Goal: Contribute content: Contribute content

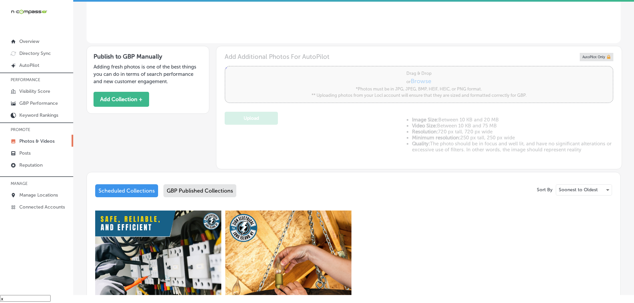
scroll to position [166, 0]
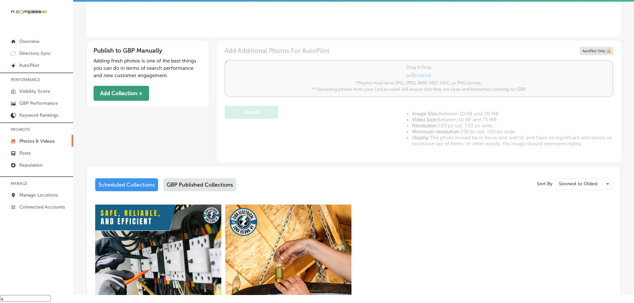
click at [123, 96] on button "Add Collection +" at bounding box center [121, 93] width 56 height 15
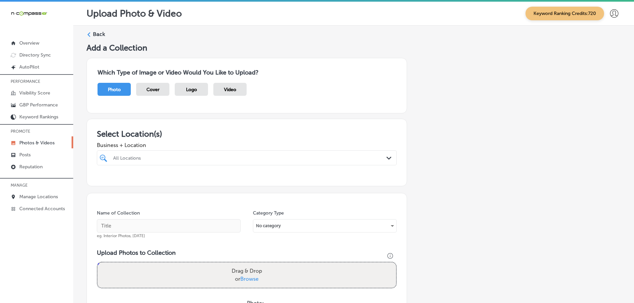
click at [382, 159] on div "All Locations Path Created with Sketch." at bounding box center [246, 158] width 299 height 10
click at [122, 181] on label "Zion Electric Inc." at bounding box center [156, 182] width 88 height 6
type input "zion"
click at [220, 128] on div "Select Location(s) Business + Location option [STREET_ADDRESS]. option [STREET_…" at bounding box center [246, 153] width 320 height 68
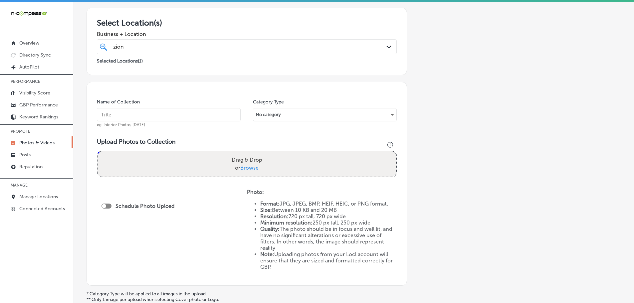
scroll to position [133, 0]
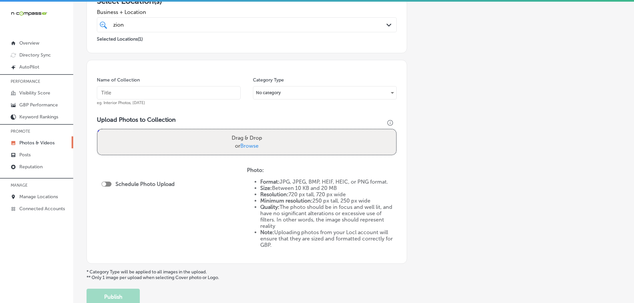
click at [252, 148] on span "Browse" at bounding box center [249, 146] width 18 height 6
click at [252, 131] on input "Drag & Drop or Browse" at bounding box center [246, 130] width 298 height 2
type input "C:\fakepath\Zion Electric Inc. (9).png"
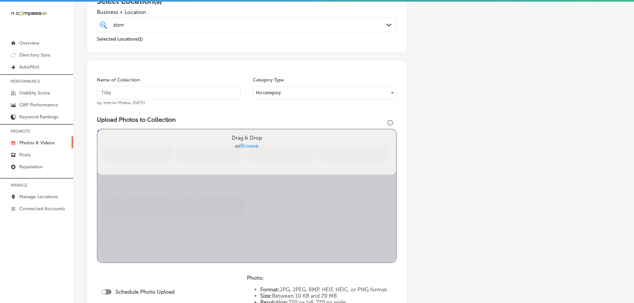
click at [160, 91] on input "text" at bounding box center [169, 92] width 144 height 13
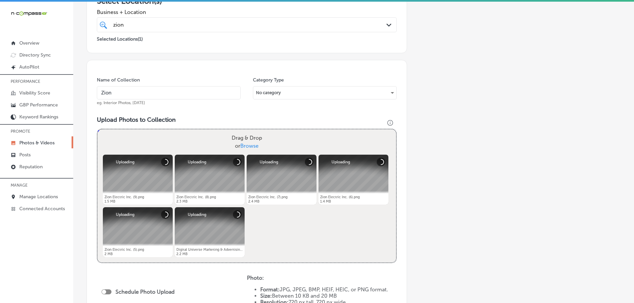
type input "Zion Electric Inc."
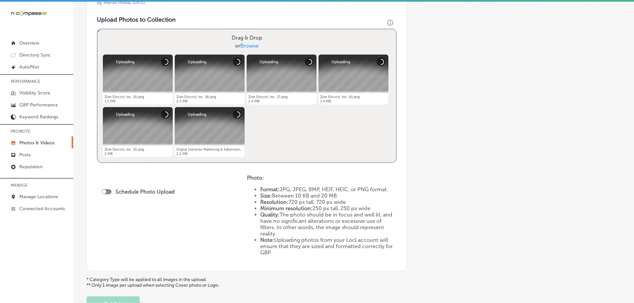
scroll to position [266, 0]
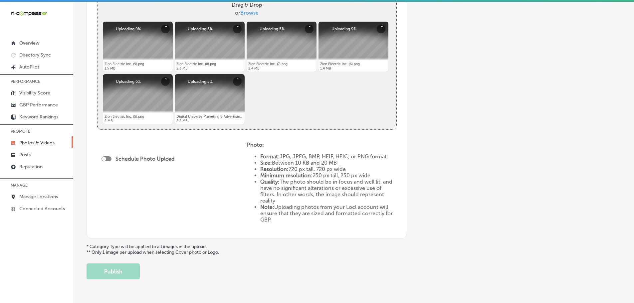
click at [106, 161] on div at bounding box center [106, 158] width 10 height 5
checkbox input "true"
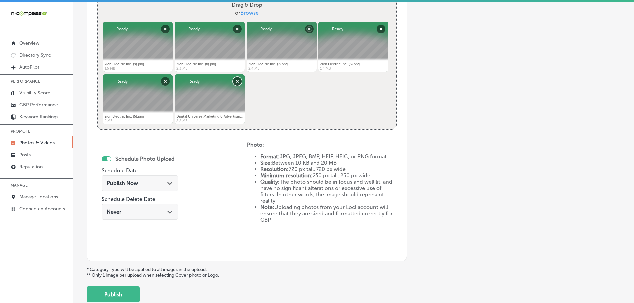
click at [235, 81] on button "Remove" at bounding box center [237, 81] width 9 height 9
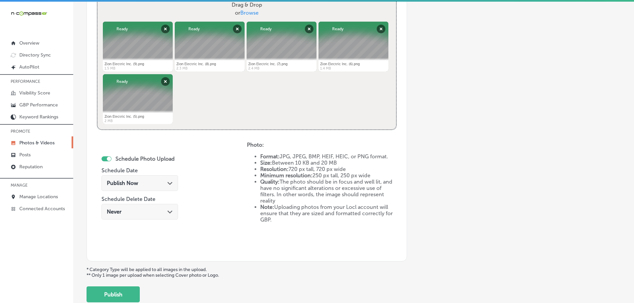
click at [167, 184] on icon "Path Created with Sketch." at bounding box center [169, 183] width 5 height 3
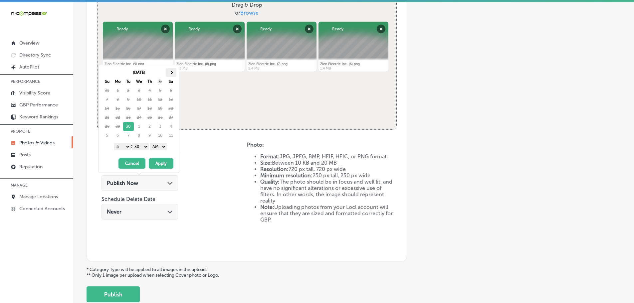
click at [172, 72] on span at bounding box center [171, 73] width 4 height 4
click at [119, 146] on select "1 2 3 4 5 6 7 8 9 10 11 12" at bounding box center [122, 146] width 17 height 7
click at [137, 145] on select "00 10 20 30 40 50" at bounding box center [140, 146] width 17 height 7
click at [156, 146] on select "AM PM" at bounding box center [158, 146] width 17 height 7
click at [162, 162] on button "Apply" at bounding box center [161, 163] width 25 height 10
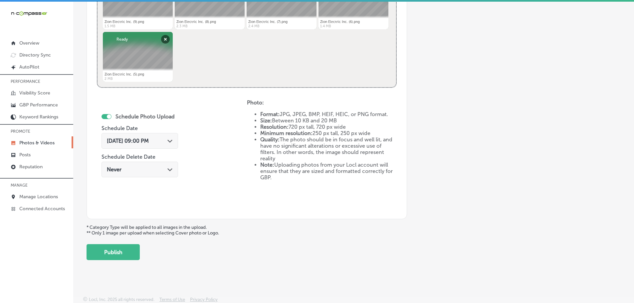
scroll to position [309, 0]
click at [123, 254] on button "Publish" at bounding box center [112, 252] width 53 height 16
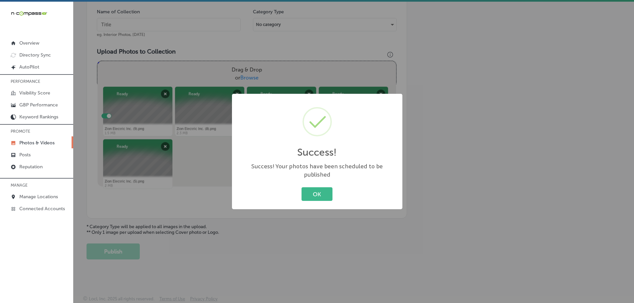
scroll to position [201, 0]
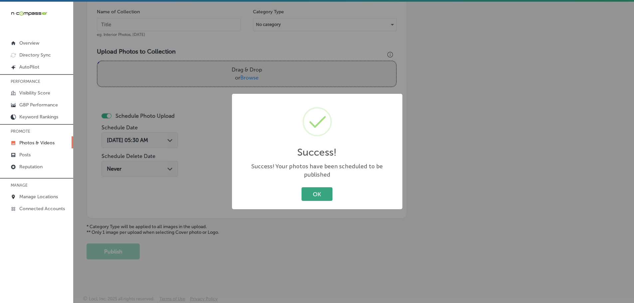
drag, startPoint x: 311, startPoint y: 188, endPoint x: 381, endPoint y: 227, distance: 80.3
click at [311, 188] on button "OK" at bounding box center [316, 194] width 31 height 14
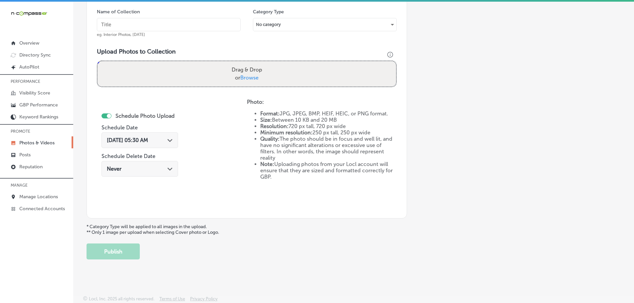
click at [246, 78] on span "Browse" at bounding box center [249, 78] width 18 height 6
click at [246, 63] on input "Drag & Drop or Browse" at bounding box center [246, 62] width 298 height 2
type input "C:\fakepath\Zion Electric Inc. (14).png"
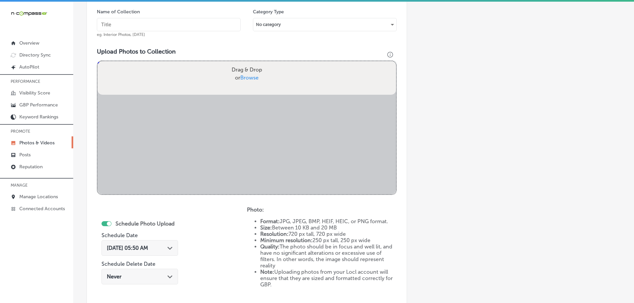
click at [184, 23] on input "text" at bounding box center [169, 24] width 144 height 13
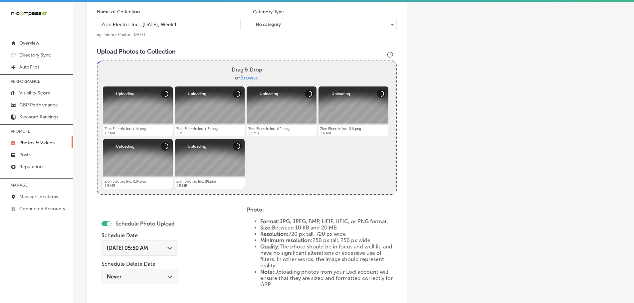
drag, startPoint x: 192, startPoint y: 23, endPoint x: 99, endPoint y: 24, distance: 92.8
click at [99, 24] on input "Zion Electric Inc., [DATE], Week4" at bounding box center [169, 24] width 144 height 13
type input "Zion Electric Inc."
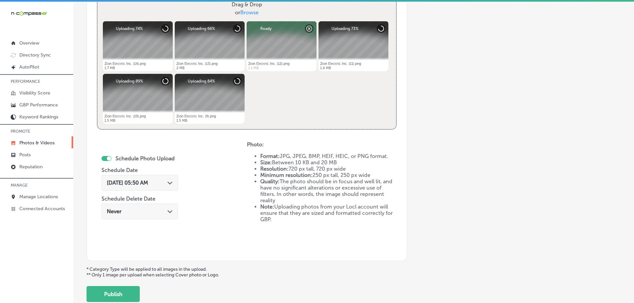
scroll to position [268, 0]
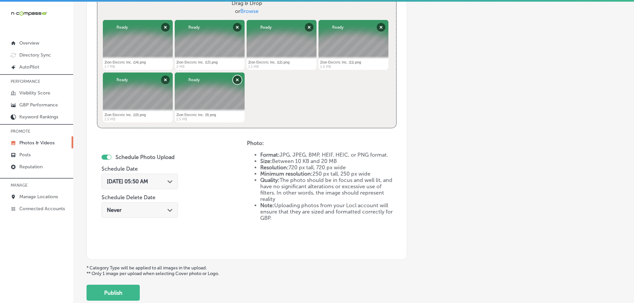
click at [238, 78] on button "Remove" at bounding box center [237, 80] width 9 height 9
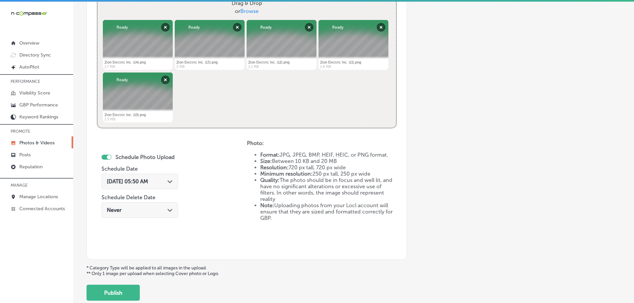
click at [171, 183] on icon "Path Created with Sketch." at bounding box center [169, 181] width 5 height 3
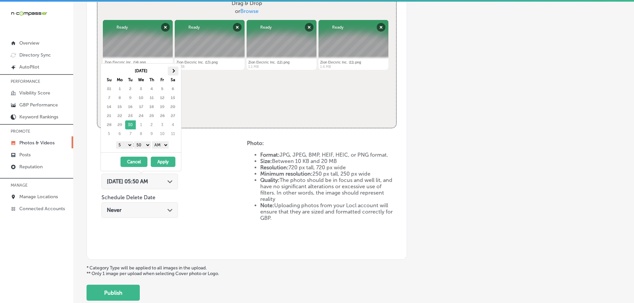
click at [169, 71] on th at bounding box center [173, 71] width 11 height 9
click at [127, 147] on select "1 2 3 4 5 6 7 8 9 10 11 12" at bounding box center [124, 144] width 17 height 7
click at [141, 142] on select "00 10 20 30 40 50" at bounding box center [142, 144] width 17 height 7
click at [158, 143] on select "AM PM" at bounding box center [160, 144] width 17 height 7
click at [163, 160] on button "Apply" at bounding box center [163, 162] width 25 height 10
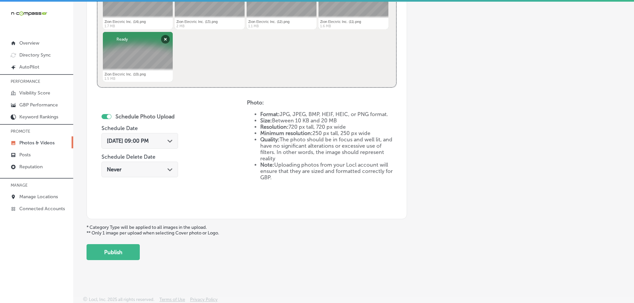
scroll to position [309, 0]
click at [123, 248] on button "Publish" at bounding box center [112, 252] width 53 height 16
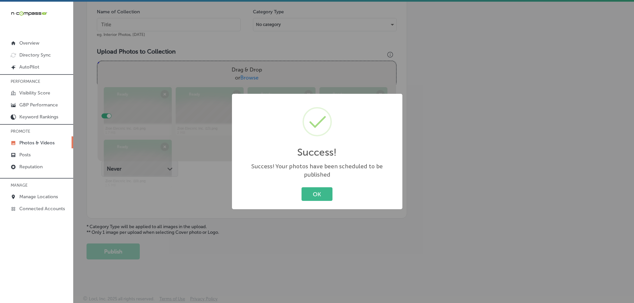
scroll to position [201, 0]
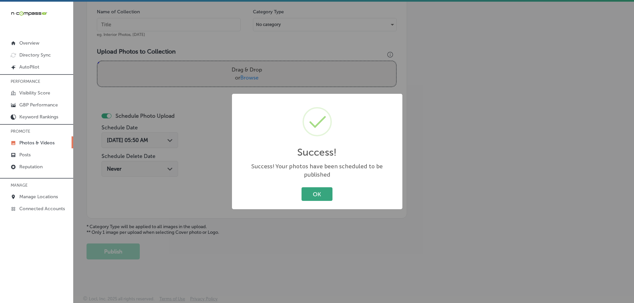
click at [319, 189] on button "OK" at bounding box center [316, 194] width 31 height 14
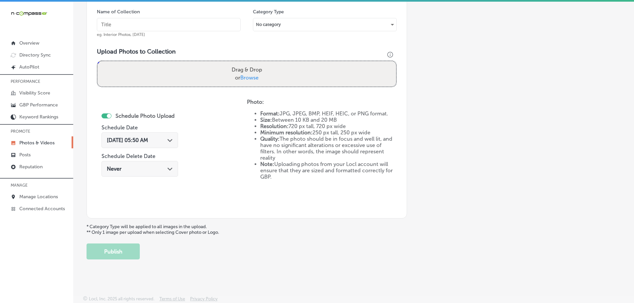
click at [251, 78] on span "Browse" at bounding box center [249, 78] width 18 height 6
click at [251, 63] on input "Drag & Drop or Browse" at bounding box center [246, 62] width 298 height 2
type input "C:\fakepath\Zion Electric Inc. (19).png"
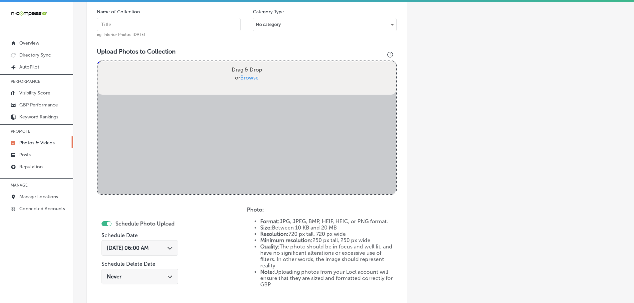
click at [180, 24] on input "text" at bounding box center [169, 24] width 144 height 13
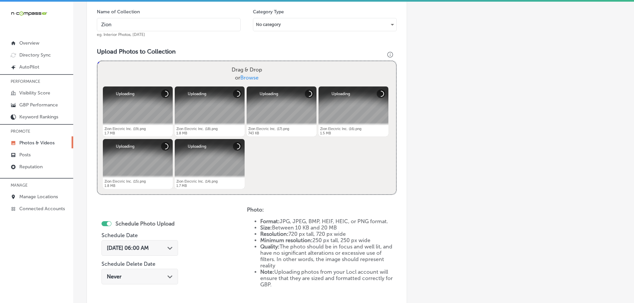
type input "Zion Electric Inc."
click at [172, 250] on icon "Path Created with Sketch." at bounding box center [169, 248] width 5 height 3
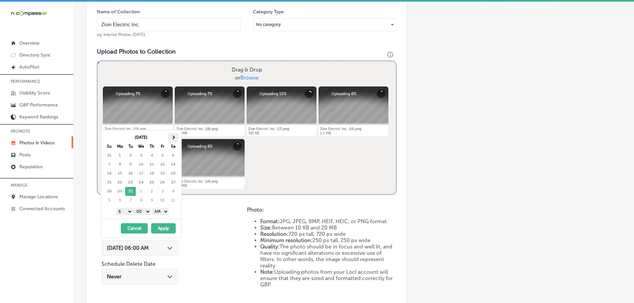
click at [172, 136] on th at bounding box center [173, 137] width 11 height 9
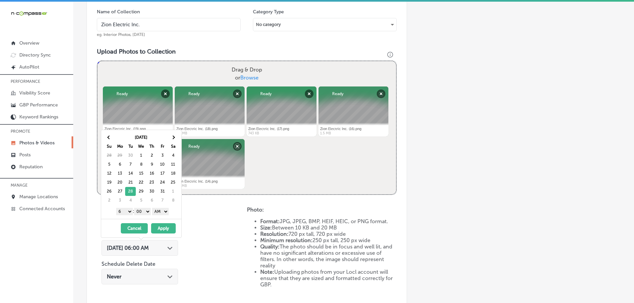
click at [125, 210] on select "1 2 3 4 5 6 7 8 9 10 11 12" at bounding box center [124, 211] width 17 height 7
click at [156, 211] on select "AM PM" at bounding box center [160, 211] width 17 height 7
drag, startPoint x: 162, startPoint y: 226, endPoint x: 170, endPoint y: 216, distance: 12.7
click at [162, 226] on button "Apply" at bounding box center [163, 228] width 25 height 10
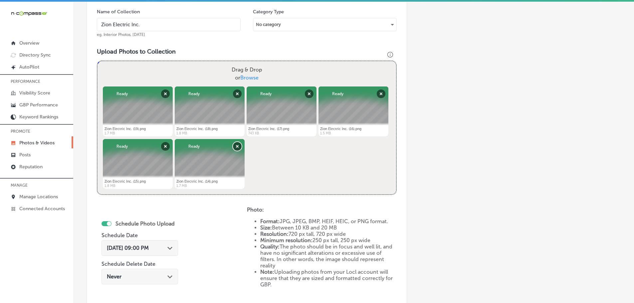
click at [234, 148] on button "Remove" at bounding box center [237, 146] width 9 height 9
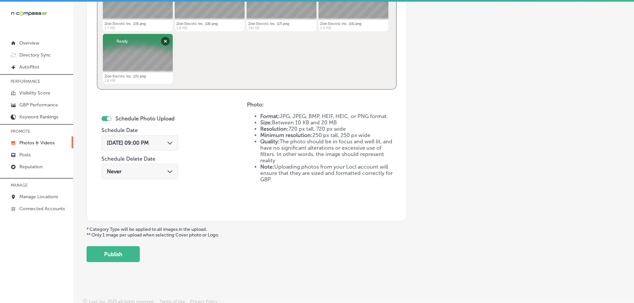
scroll to position [309, 0]
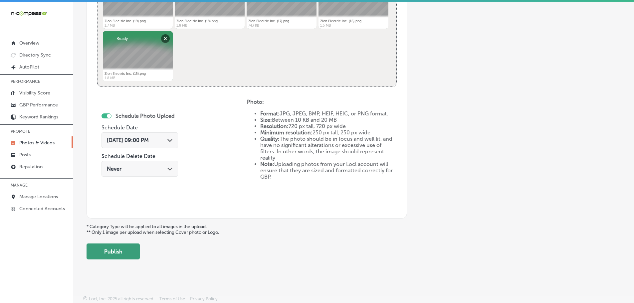
click at [120, 249] on button "Publish" at bounding box center [112, 252] width 53 height 16
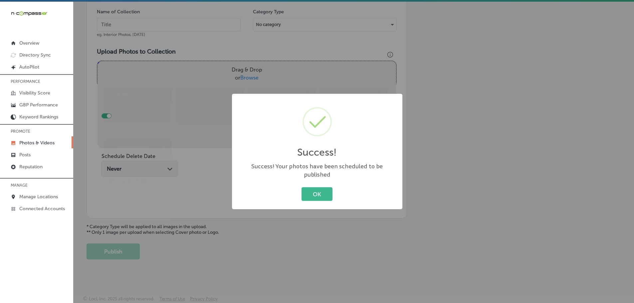
scroll to position [201, 0]
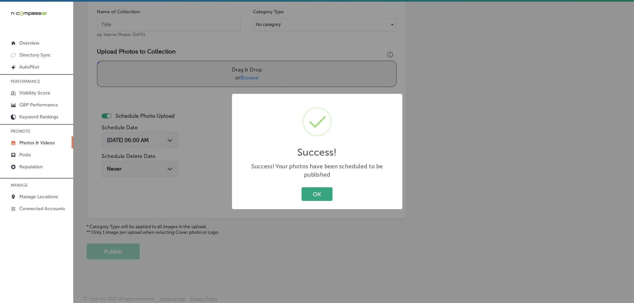
click at [319, 191] on button "OK" at bounding box center [316, 194] width 31 height 14
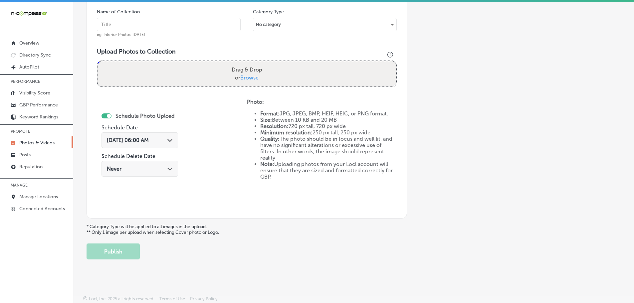
click at [252, 77] on span "Browse" at bounding box center [249, 78] width 18 height 6
click at [252, 63] on input "Drag & Drop or Browse" at bounding box center [246, 62] width 298 height 2
type input "C:\fakepath\Zion Electric Inc. (24).png"
click at [164, 24] on input "text" at bounding box center [169, 24] width 144 height 13
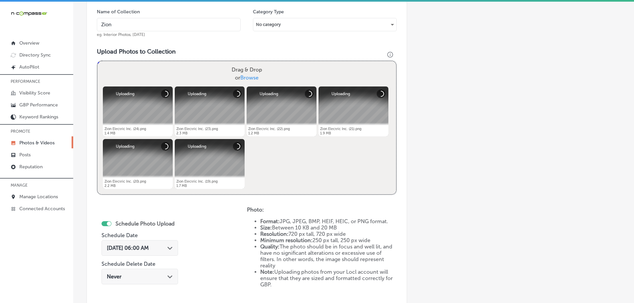
type input "Zion Electric Inc."
click at [172, 247] on icon "Path Created with Sketch." at bounding box center [169, 248] width 5 height 3
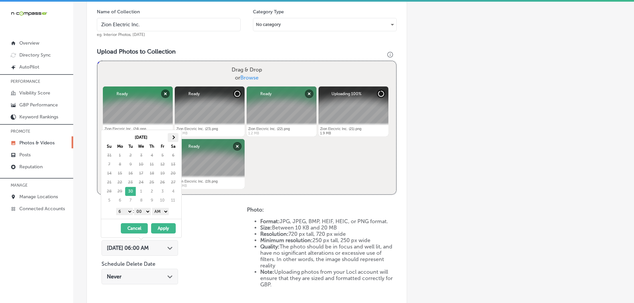
click at [177, 137] on th at bounding box center [173, 137] width 11 height 9
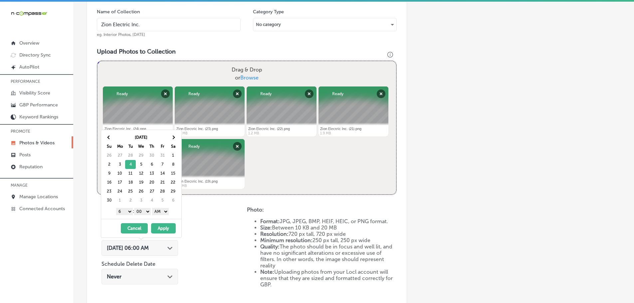
click at [124, 213] on select "1 2 3 4 5 6 7 8 9 10 11 12" at bounding box center [124, 211] width 17 height 7
click at [159, 211] on select "AM PM" at bounding box center [160, 211] width 17 height 7
click at [164, 229] on button "Apply" at bounding box center [163, 228] width 25 height 10
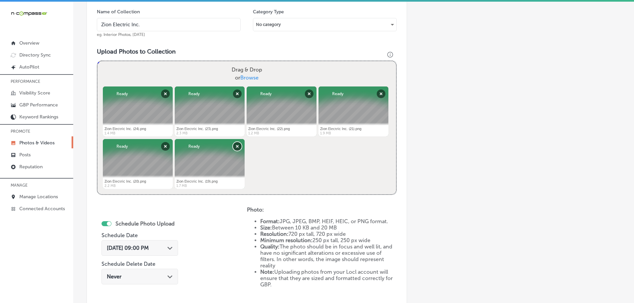
click at [234, 146] on button "Remove" at bounding box center [237, 146] width 9 height 9
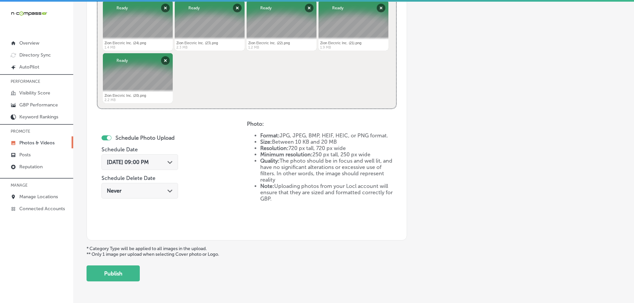
scroll to position [309, 0]
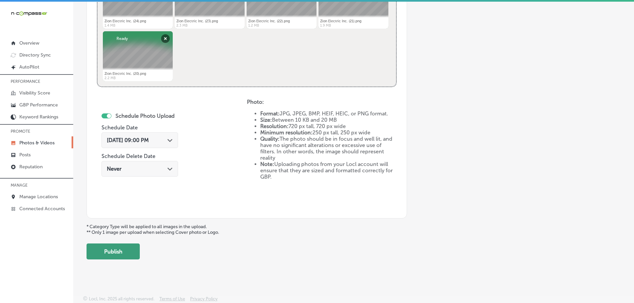
click at [121, 251] on button "Publish" at bounding box center [112, 252] width 53 height 16
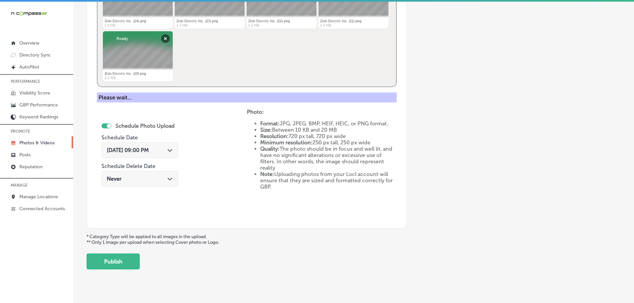
scroll to position [201, 0]
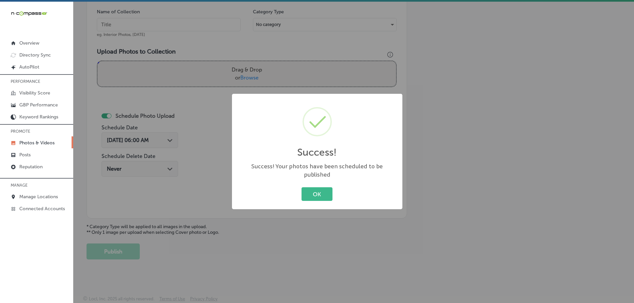
click at [316, 187] on button "OK" at bounding box center [316, 194] width 31 height 14
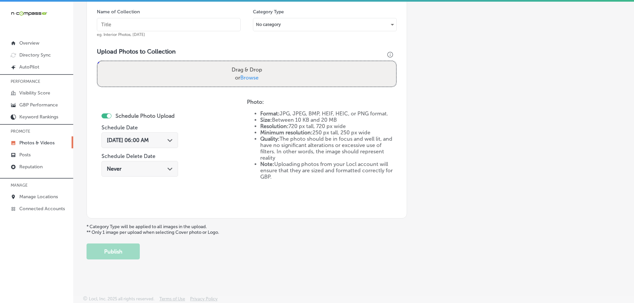
click at [252, 76] on span "Browse" at bounding box center [249, 78] width 18 height 6
click at [252, 63] on input "Drag & Drop or Browse" at bounding box center [246, 62] width 298 height 2
type input "C:\fakepath\Zion Electric Inc. (29).png"
click at [191, 25] on input "text" at bounding box center [169, 24] width 144 height 13
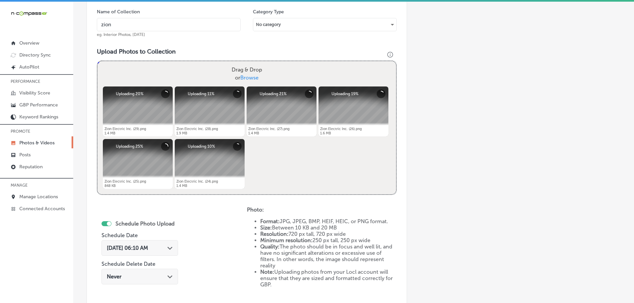
type input "Zion Electric Inc."
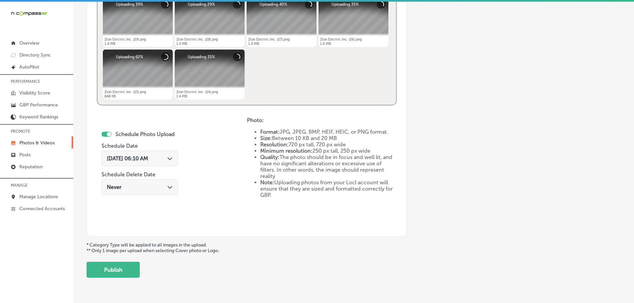
scroll to position [309, 0]
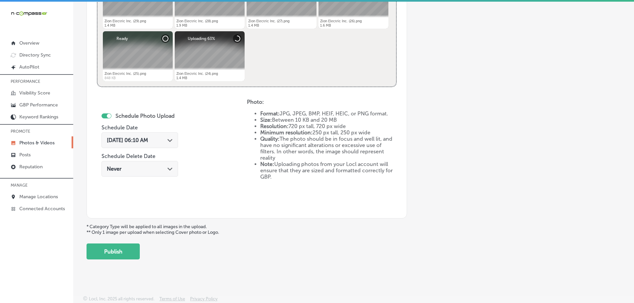
click at [172, 138] on div "Path Created with Sketch." at bounding box center [169, 139] width 5 height 5
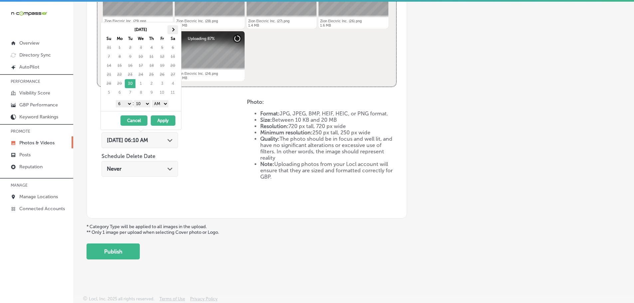
click at [176, 27] on th at bounding box center [172, 29] width 11 height 9
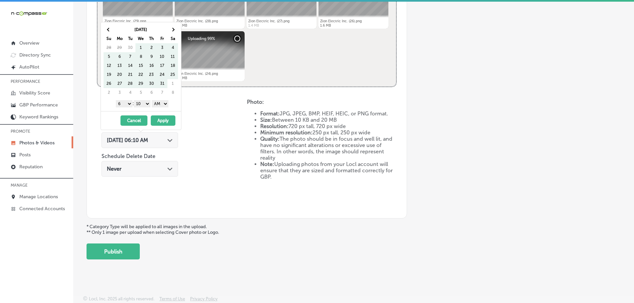
click at [176, 27] on th at bounding box center [172, 29] width 11 height 9
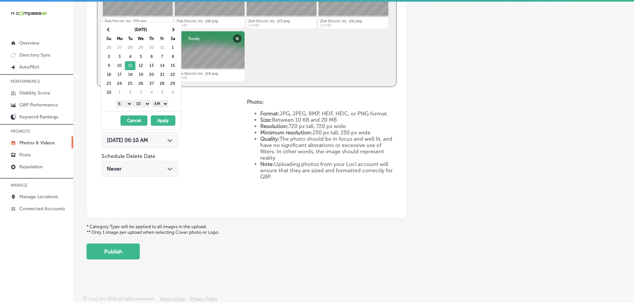
click at [123, 103] on select "1 2 3 4 5 6 7 8 9 10 11 12" at bounding box center [124, 103] width 17 height 7
drag, startPoint x: 141, startPoint y: 100, endPoint x: 142, endPoint y: 104, distance: 4.0
click at [141, 100] on select "00 10 20 30 40 50" at bounding box center [142, 103] width 17 height 7
drag, startPoint x: 146, startPoint y: 108, endPoint x: 156, endPoint y: 106, distance: 10.8
click at [158, 102] on select "AM PM" at bounding box center [160, 103] width 17 height 7
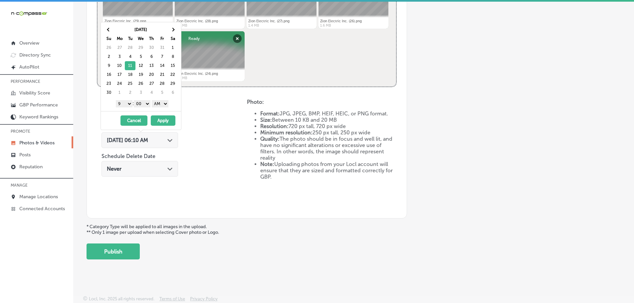
click at [153, 100] on select "AM PM" at bounding box center [160, 103] width 17 height 7
click at [160, 105] on select "AM PM" at bounding box center [160, 103] width 17 height 7
drag, startPoint x: 162, startPoint y: 120, endPoint x: 172, endPoint y: 109, distance: 15.3
click at [162, 119] on button "Apply" at bounding box center [163, 120] width 25 height 10
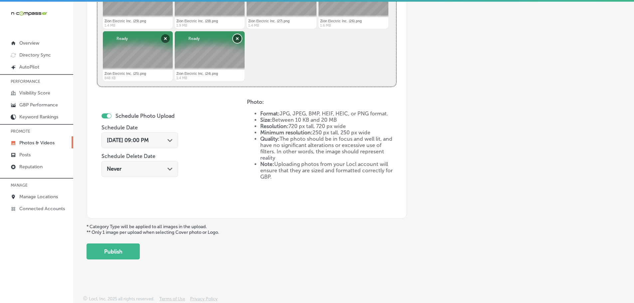
click at [236, 40] on button "Remove" at bounding box center [237, 38] width 9 height 9
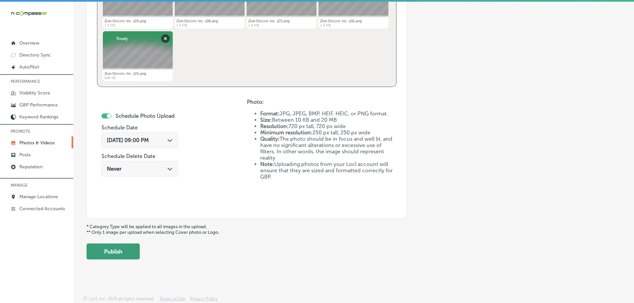
click at [117, 247] on button "Publish" at bounding box center [112, 252] width 53 height 16
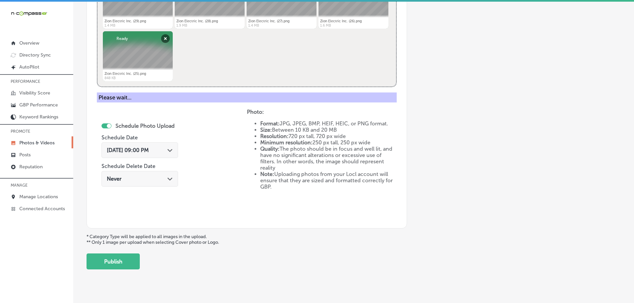
scroll to position [201, 0]
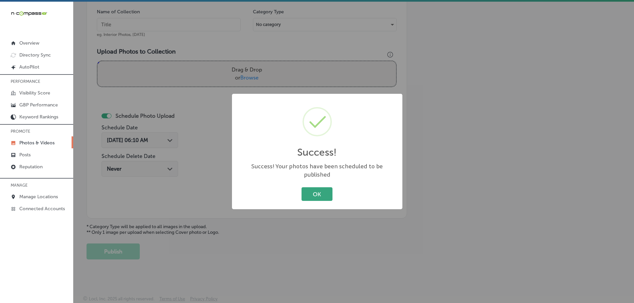
click at [308, 188] on button "OK" at bounding box center [316, 194] width 31 height 14
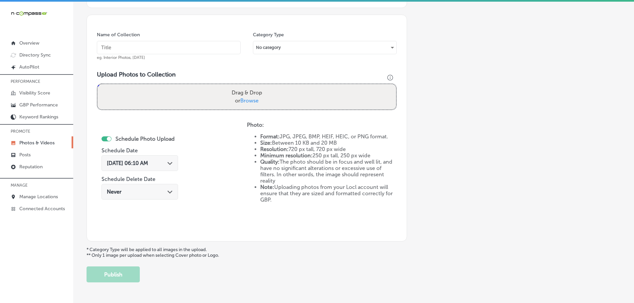
scroll to position [168, 0]
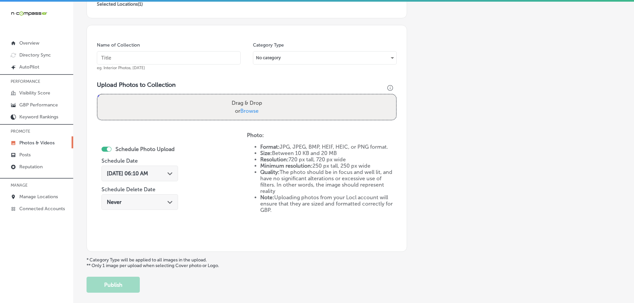
click at [248, 112] on span "Browse" at bounding box center [249, 111] width 18 height 6
click at [248, 96] on input "Drag & Drop or Browse" at bounding box center [246, 95] width 298 height 2
type input "C:\fakepath\Zion Electric Inc. (34).png"
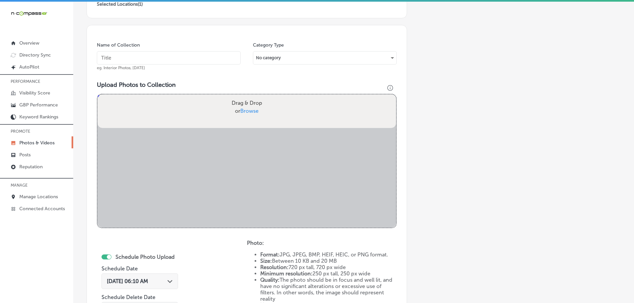
click at [178, 56] on input "text" at bounding box center [169, 57] width 144 height 13
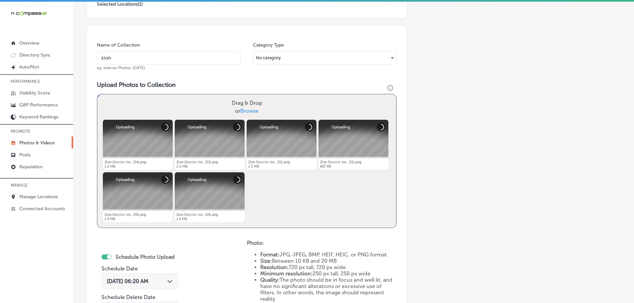
type input "Zion Electric Inc."
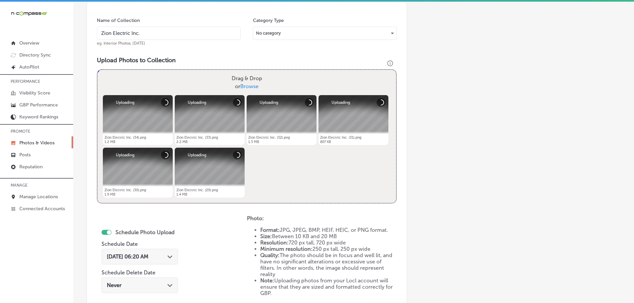
scroll to position [268, 0]
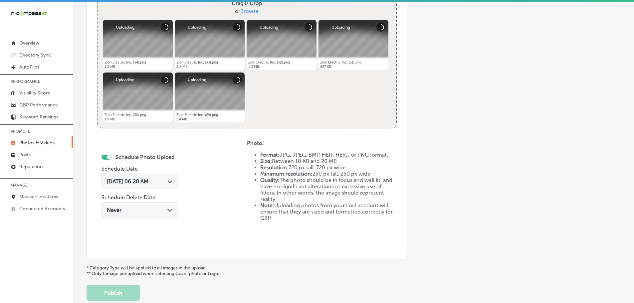
click at [172, 181] on icon "Path Created with Sketch." at bounding box center [169, 181] width 5 height 3
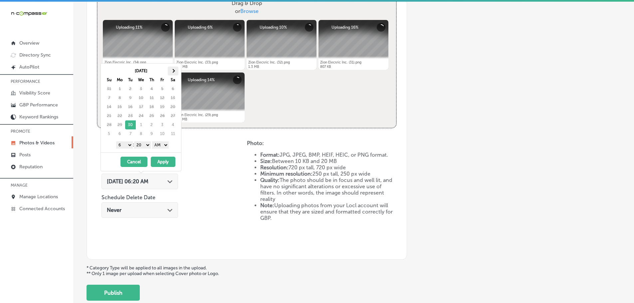
click at [174, 69] on th at bounding box center [173, 71] width 11 height 9
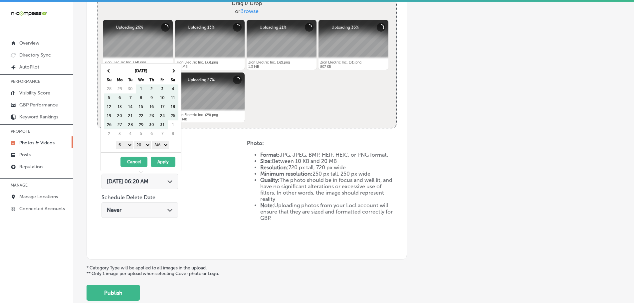
click at [174, 69] on th at bounding box center [173, 71] width 11 height 9
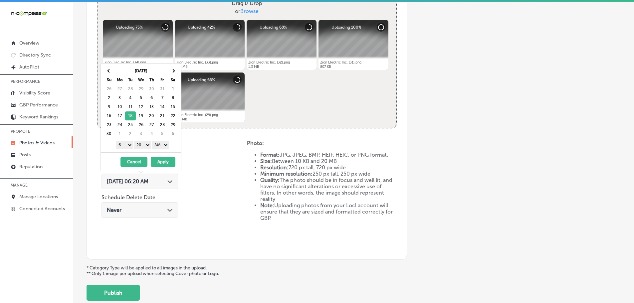
click at [123, 143] on select "1 2 3 4 5 6 7 8 9 10 11 12" at bounding box center [124, 144] width 17 height 7
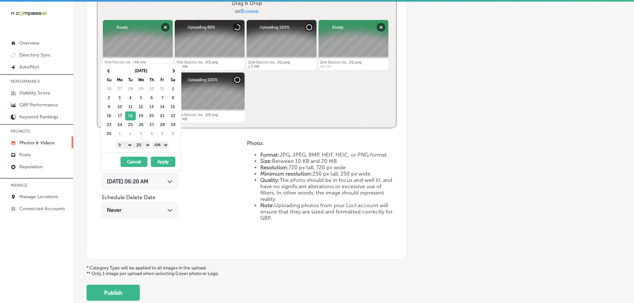
click at [141, 143] on select "00 10 20 30 40 50" at bounding box center [142, 144] width 17 height 7
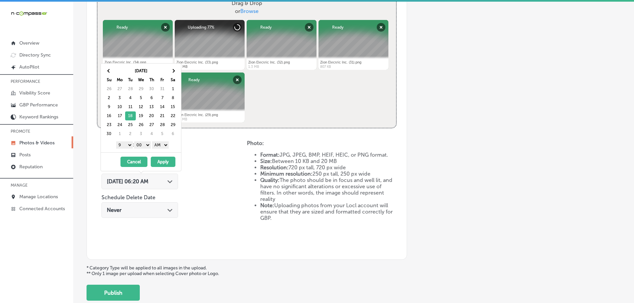
drag, startPoint x: 156, startPoint y: 144, endPoint x: 157, endPoint y: 148, distance: 4.0
click at [156, 144] on select "AM PM" at bounding box center [160, 144] width 17 height 7
click at [153, 141] on select "AM PM" at bounding box center [160, 144] width 17 height 7
click at [161, 145] on select "AM PM" at bounding box center [160, 144] width 17 height 7
click at [164, 159] on button "Apply" at bounding box center [163, 162] width 25 height 10
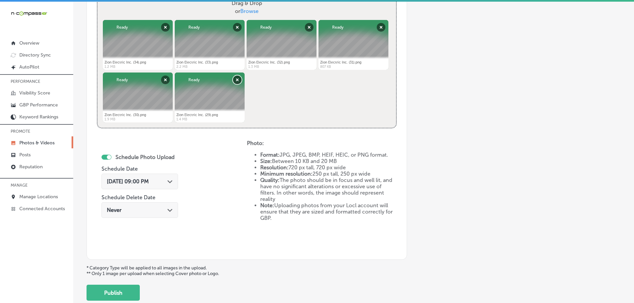
click at [238, 80] on button "Remove" at bounding box center [237, 80] width 9 height 9
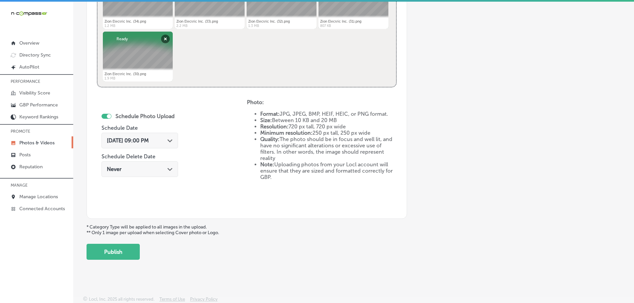
scroll to position [309, 0]
click at [116, 249] on button "Publish" at bounding box center [112, 252] width 53 height 16
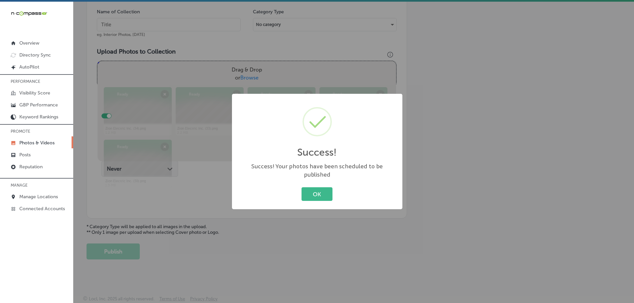
scroll to position [201, 0]
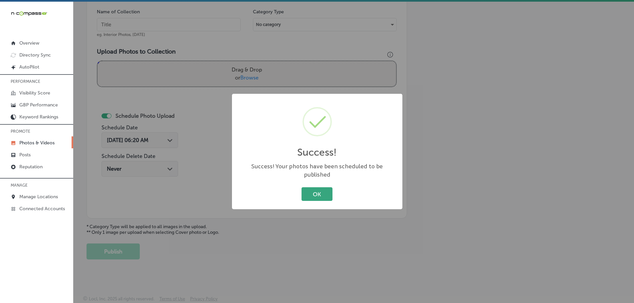
click at [319, 188] on button "OK" at bounding box center [316, 194] width 31 height 14
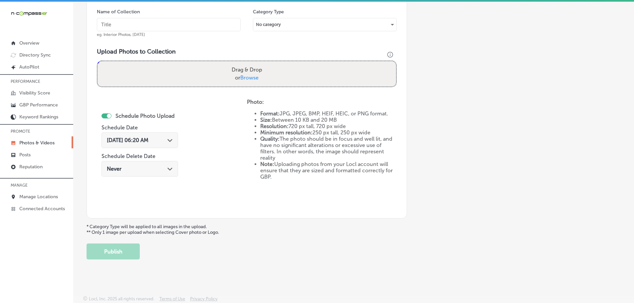
click at [250, 79] on span "Browse" at bounding box center [249, 78] width 18 height 6
click at [250, 63] on input "Drag & Drop or Browse" at bounding box center [246, 62] width 298 height 2
type input "C:\fakepath\Zion Electric Inc. (39).png"
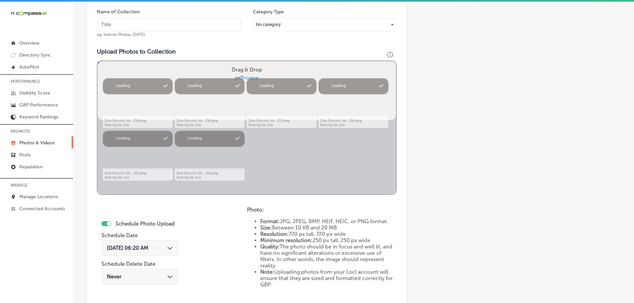
click at [195, 22] on input "text" at bounding box center [169, 24] width 144 height 13
type input "X"
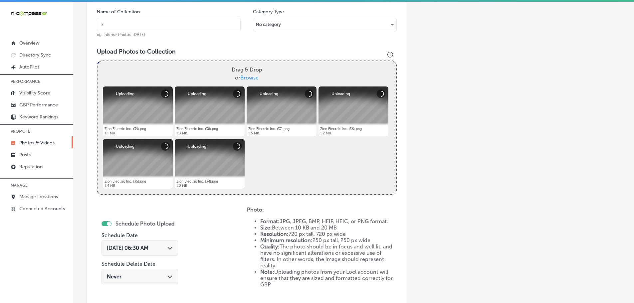
type input "Zion Electric Inc."
click at [170, 248] on icon "Path Created with Sketch." at bounding box center [169, 248] width 5 height 3
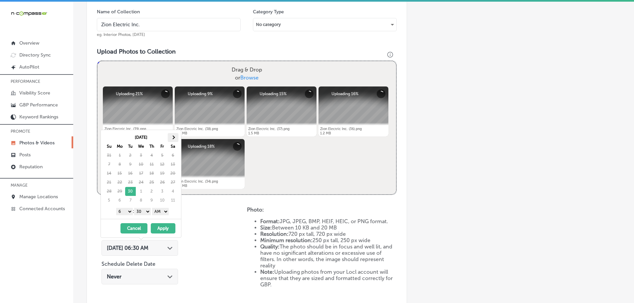
click at [171, 133] on th at bounding box center [173, 137] width 11 height 9
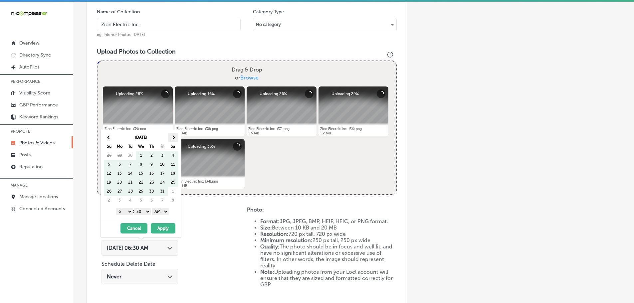
click at [171, 134] on th at bounding box center [173, 137] width 11 height 9
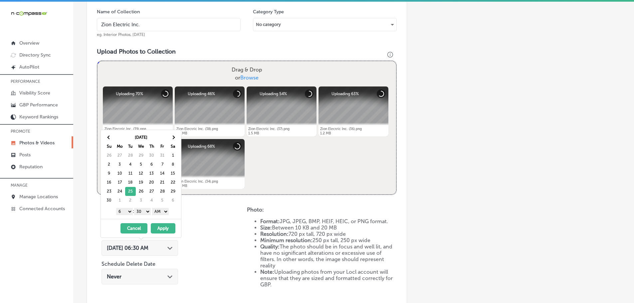
click at [126, 210] on select "1 2 3 4 5 6 7 8 9 10 11 12" at bounding box center [124, 211] width 17 height 7
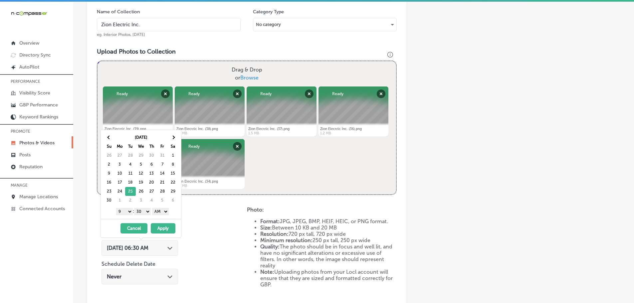
click at [148, 213] on select "00 10 20 30 40 50" at bounding box center [142, 211] width 17 height 7
click at [157, 212] on select "AM PM" at bounding box center [160, 211] width 17 height 7
click at [162, 226] on button "Apply" at bounding box center [163, 228] width 25 height 10
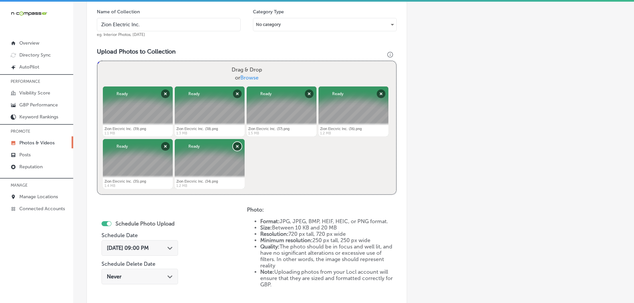
click at [234, 143] on button "Remove" at bounding box center [237, 146] width 9 height 9
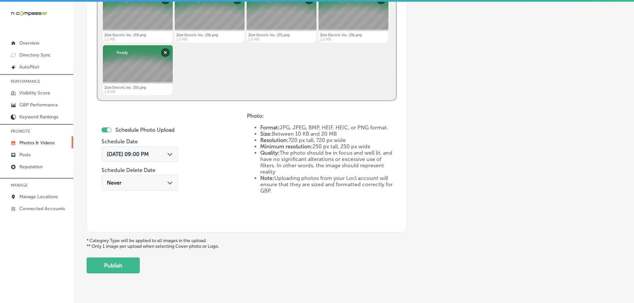
scroll to position [309, 0]
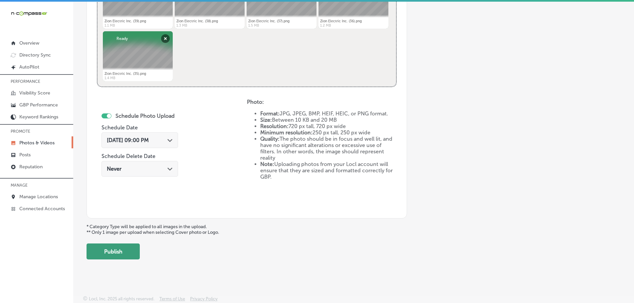
click at [113, 244] on button "Publish" at bounding box center [112, 252] width 53 height 16
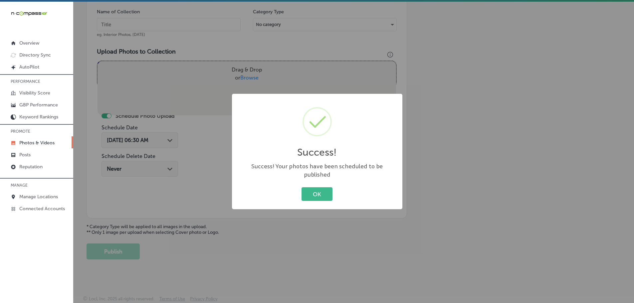
scroll to position [201, 0]
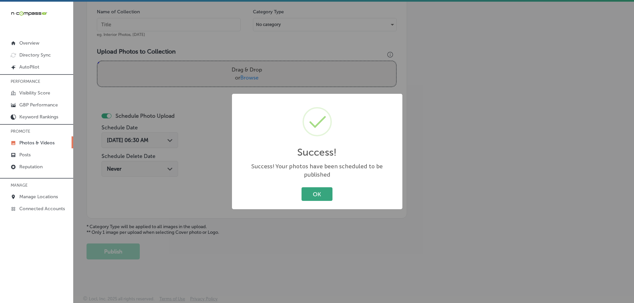
click at [321, 189] on button "OK" at bounding box center [316, 194] width 31 height 14
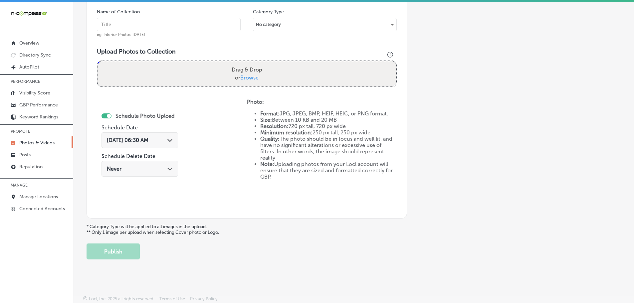
click at [247, 76] on span "Browse" at bounding box center [249, 78] width 18 height 6
click at [247, 63] on input "Drag & Drop or Browse" at bounding box center [246, 62] width 298 height 2
type input "C:\fakepath\Zion Electric Inc. (44).png"
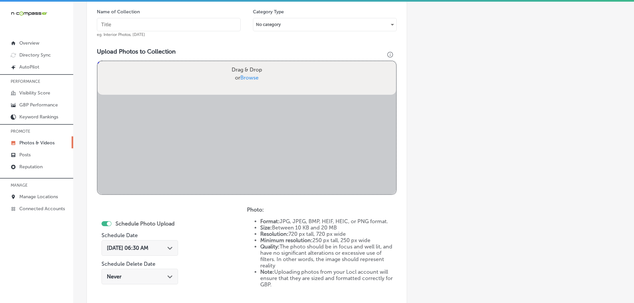
click at [198, 26] on input "text" at bounding box center [169, 24] width 144 height 13
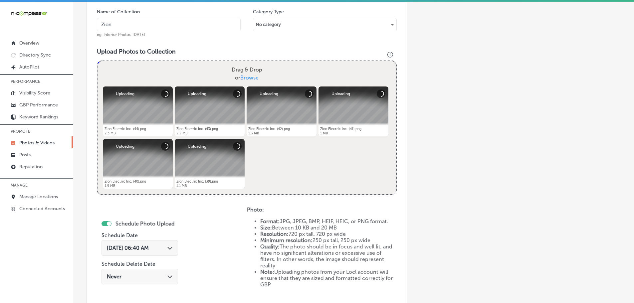
type input "Zion Electric Inc."
drag, startPoint x: 169, startPoint y: 248, endPoint x: 172, endPoint y: 221, distance: 27.2
click at [169, 248] on div "[DATE] 06:40 AM Path Created with Sketch." at bounding box center [140, 248] width 66 height 6
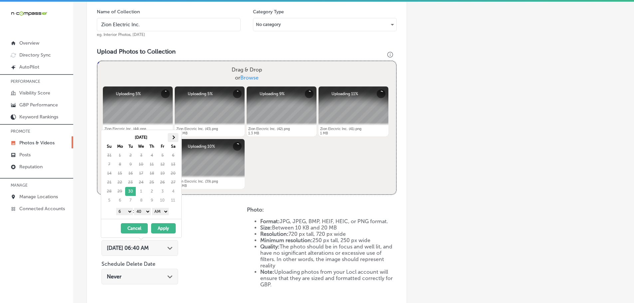
click at [173, 134] on th at bounding box center [173, 137] width 11 height 9
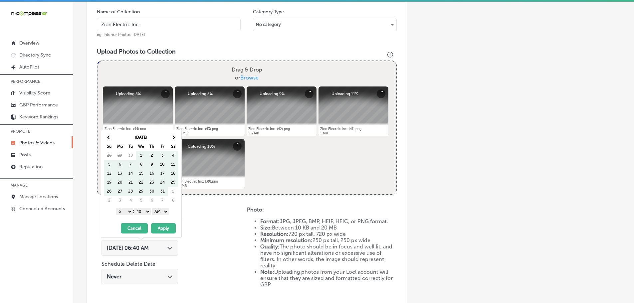
click at [173, 134] on th at bounding box center [173, 137] width 11 height 9
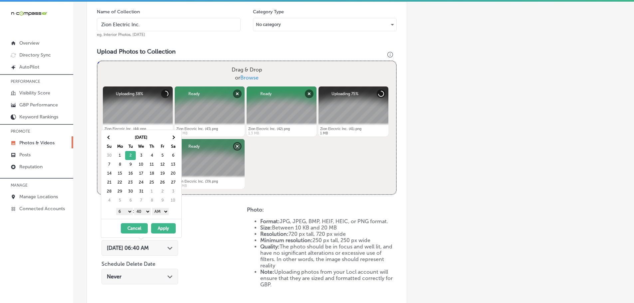
click at [121, 213] on select "1 2 3 4 5 6 7 8 9 10 11 12" at bounding box center [124, 211] width 17 height 7
click at [145, 210] on select "00 10 20 30 40 50" at bounding box center [142, 211] width 17 height 7
click at [158, 214] on select "AM PM" at bounding box center [160, 211] width 17 height 7
click at [163, 228] on button "Apply" at bounding box center [163, 228] width 25 height 10
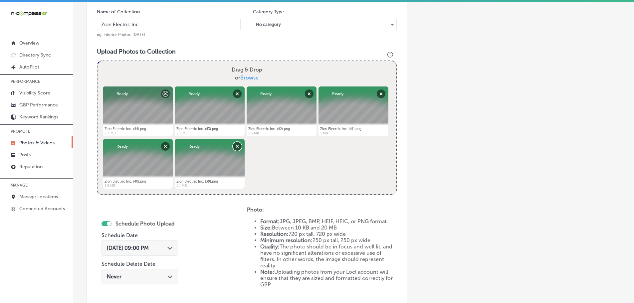
click at [236, 146] on button "Remove" at bounding box center [237, 146] width 9 height 9
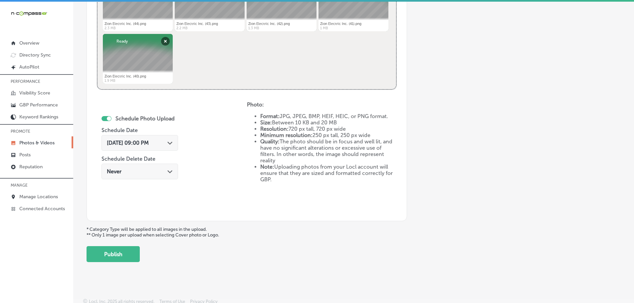
scroll to position [309, 0]
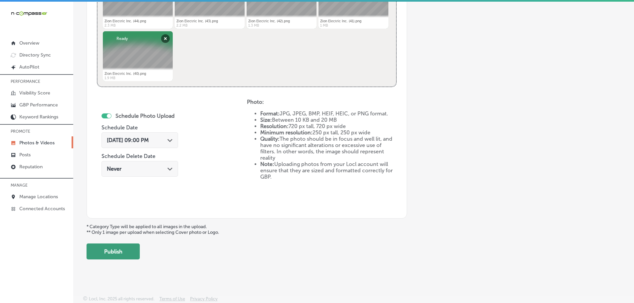
click at [122, 246] on button "Publish" at bounding box center [112, 252] width 53 height 16
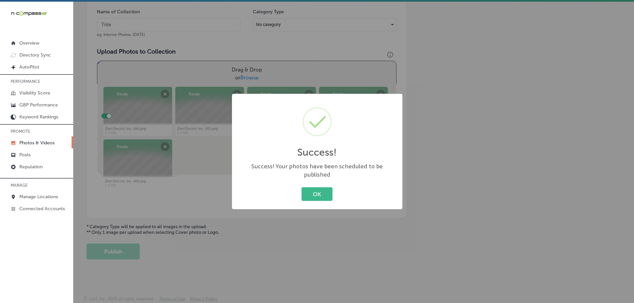
scroll to position [201, 0]
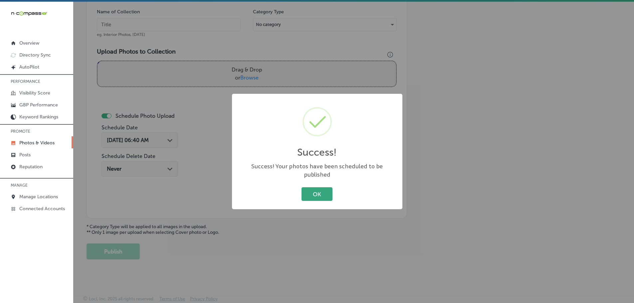
click at [328, 188] on button "OK" at bounding box center [316, 194] width 31 height 14
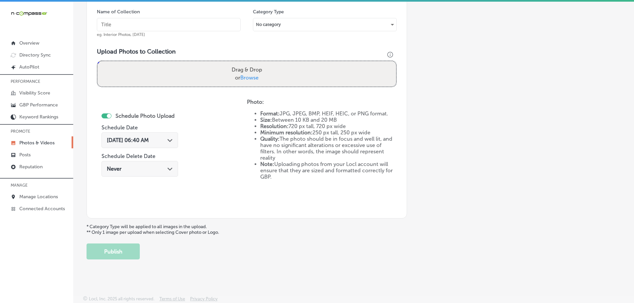
click at [250, 78] on span "Browse" at bounding box center [249, 78] width 18 height 6
click at [250, 63] on input "Drag & Drop or Browse" at bounding box center [246, 62] width 298 height 2
type input "C:\fakepath\Zion Electric Inc. (49).png"
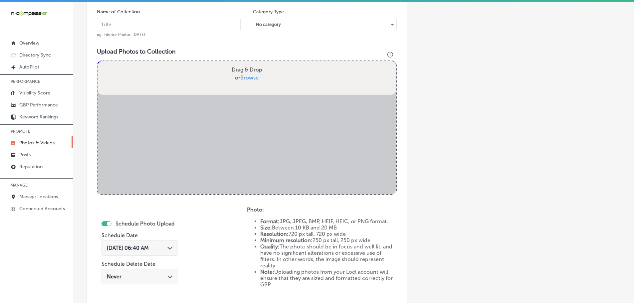
click at [163, 26] on input "text" at bounding box center [169, 24] width 144 height 13
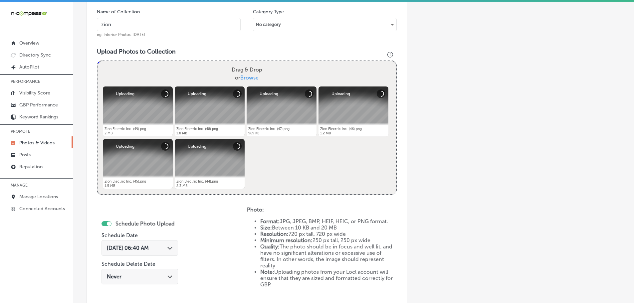
type input "Zion Electric Inc."
click at [172, 247] on icon "Path Created with Sketch." at bounding box center [169, 248] width 5 height 3
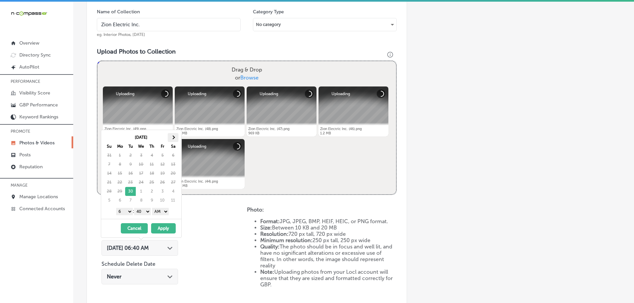
click at [173, 139] on th at bounding box center [173, 137] width 11 height 9
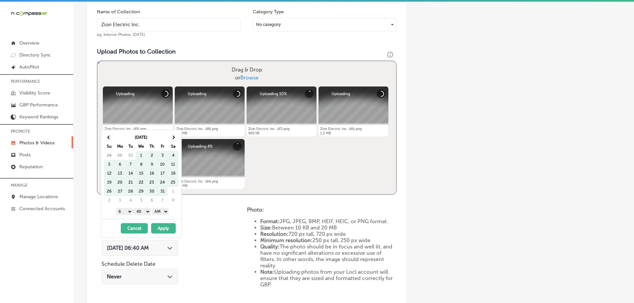
click at [173, 139] on th at bounding box center [173, 137] width 11 height 9
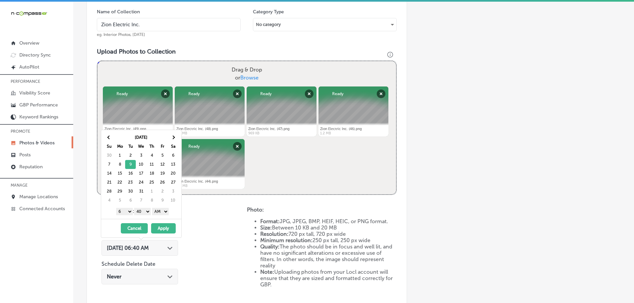
click at [119, 210] on select "1 2 3 4 5 6 7 8 9 10 11 12" at bounding box center [124, 211] width 17 height 7
click at [139, 211] on select "00 10 20 30 40 50" at bounding box center [142, 211] width 17 height 7
click at [156, 212] on select "AM PM" at bounding box center [160, 211] width 17 height 7
click at [161, 226] on button "Apply" at bounding box center [163, 228] width 25 height 10
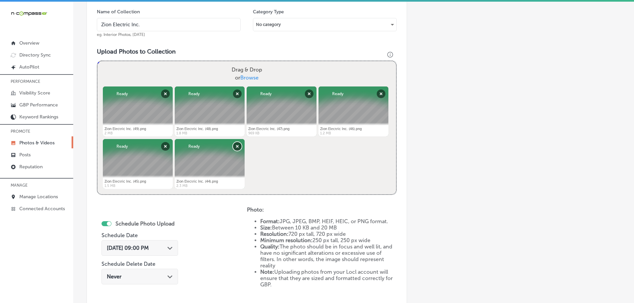
click at [235, 147] on button "Remove" at bounding box center [237, 146] width 9 height 9
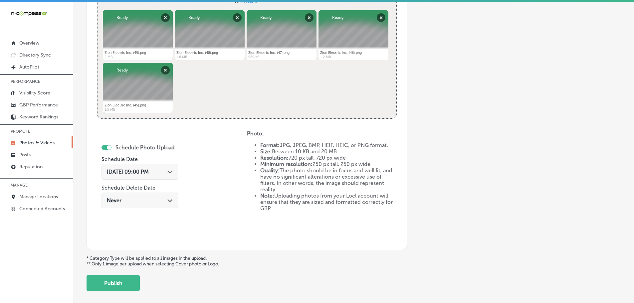
scroll to position [301, 0]
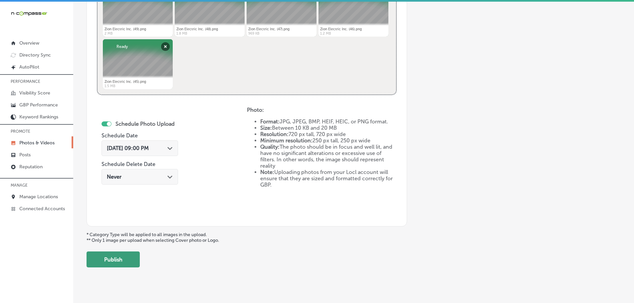
click at [124, 259] on button "Publish" at bounding box center [112, 259] width 53 height 16
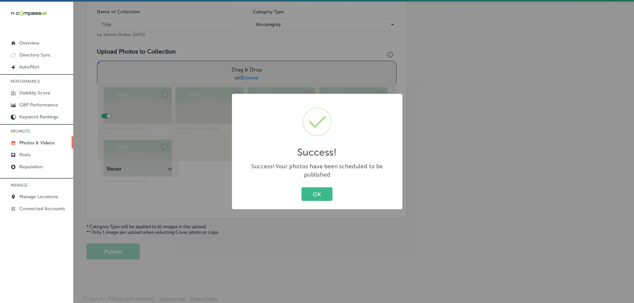
scroll to position [201, 0]
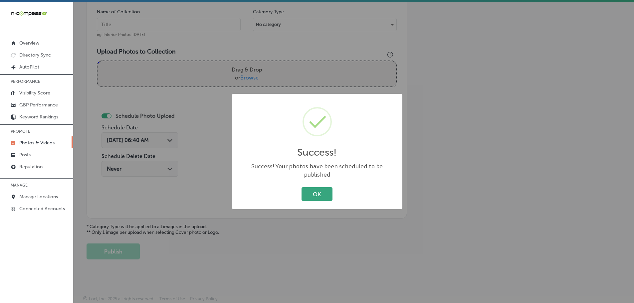
click at [324, 191] on button "OK" at bounding box center [316, 194] width 31 height 14
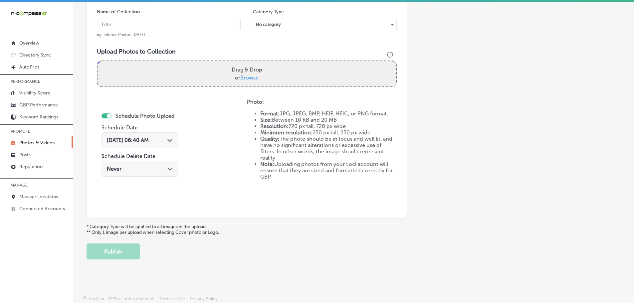
click at [255, 76] on span "Browse" at bounding box center [249, 78] width 18 height 6
click at [255, 63] on input "Drag & Drop or Browse" at bounding box center [246, 62] width 298 height 2
type input "C:\fakepath\Zion Electric Inc. (54).png"
click at [178, 23] on input "text" at bounding box center [169, 24] width 144 height 13
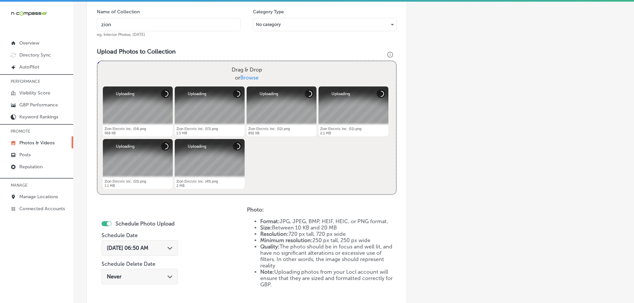
type input "Zion Electric Inc."
click at [172, 249] on icon "Path Created with Sketch." at bounding box center [169, 248] width 5 height 3
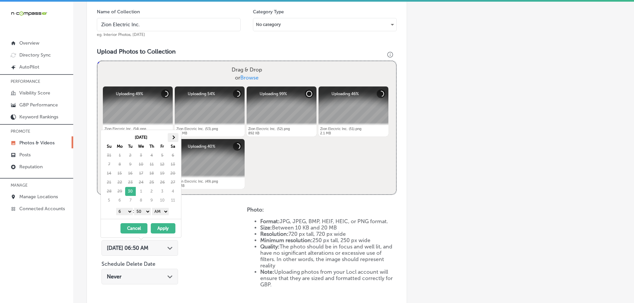
click at [173, 133] on th at bounding box center [173, 137] width 11 height 9
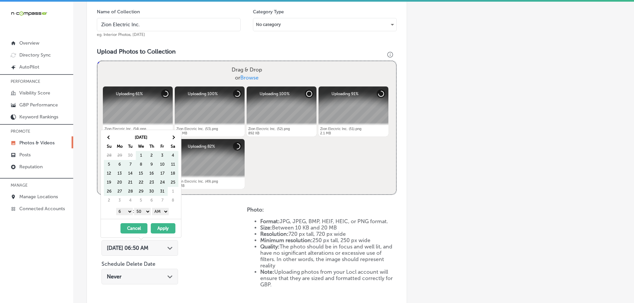
click at [173, 133] on th at bounding box center [173, 137] width 11 height 9
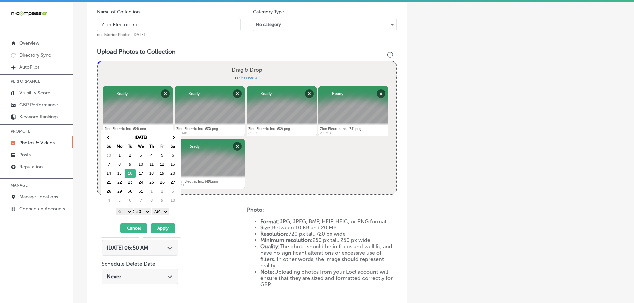
click at [125, 213] on select "1 2 3 4 5 6 7 8 9 10 11 12" at bounding box center [124, 211] width 17 height 7
click at [140, 210] on select "00 10 20 30 40 50" at bounding box center [142, 211] width 17 height 7
click at [157, 211] on select "AM PM" at bounding box center [160, 211] width 17 height 7
click at [163, 224] on button "Apply" at bounding box center [163, 228] width 25 height 10
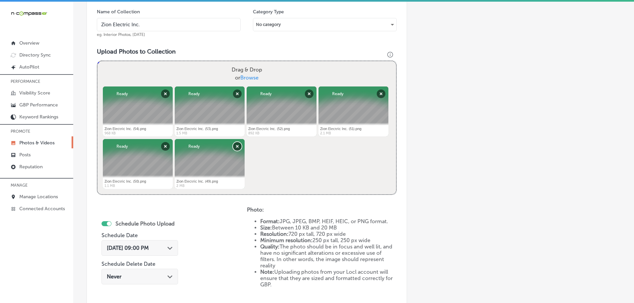
click at [238, 145] on button "Remove" at bounding box center [237, 146] width 9 height 9
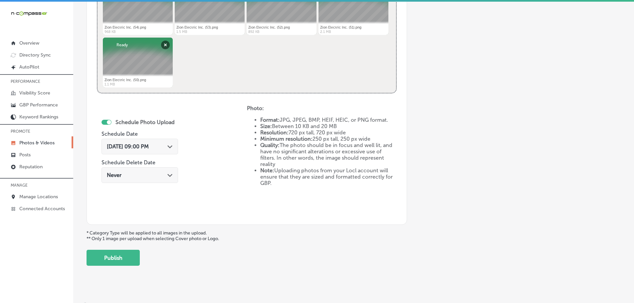
scroll to position [309, 0]
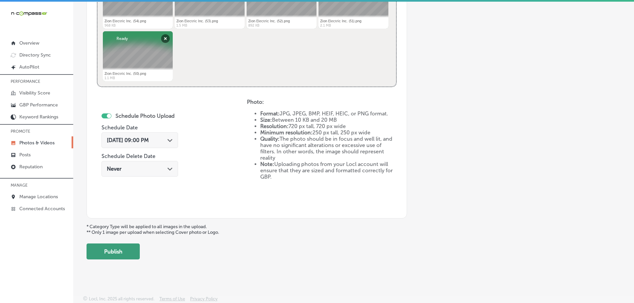
click at [111, 244] on button "Publish" at bounding box center [112, 252] width 53 height 16
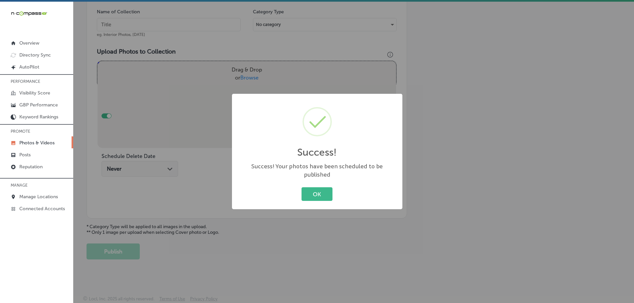
scroll to position [201, 0]
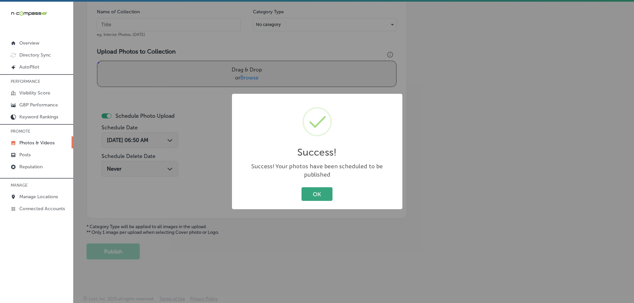
click at [315, 187] on button "OK" at bounding box center [316, 194] width 31 height 14
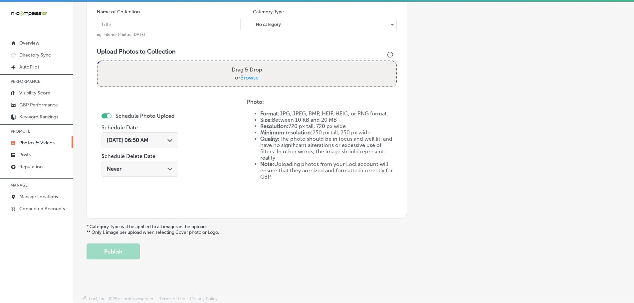
click at [247, 79] on span "Browse" at bounding box center [249, 78] width 18 height 6
click at [247, 63] on input "Drag & Drop or Browse" at bounding box center [246, 62] width 298 height 2
type input "C:\fakepath\Zion Electric Inc. (59).png"
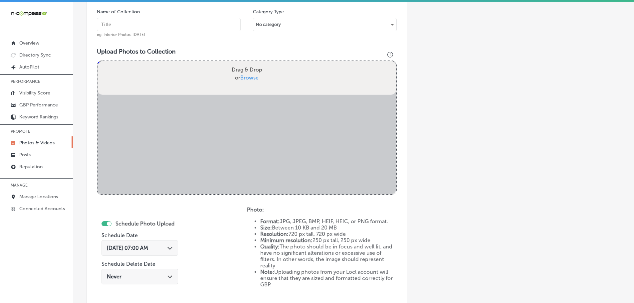
click at [197, 27] on input "text" at bounding box center [169, 24] width 144 height 13
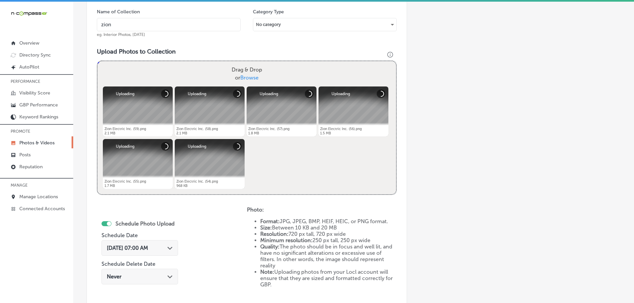
type input "Zion Electric Inc."
click at [169, 250] on div "[DATE] 07:00 AM Path Created with Sketch." at bounding box center [140, 248] width 66 height 6
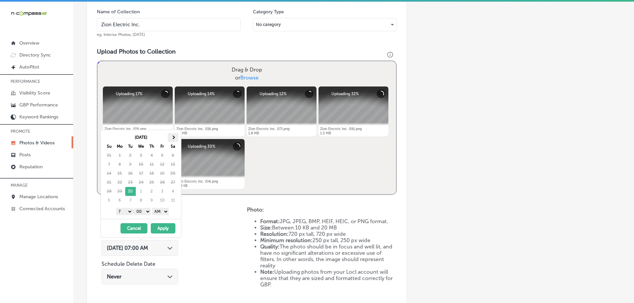
click at [176, 139] on th at bounding box center [173, 137] width 11 height 9
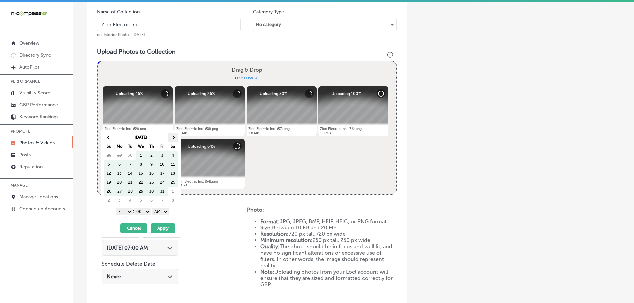
click at [176, 136] on th at bounding box center [173, 137] width 11 height 9
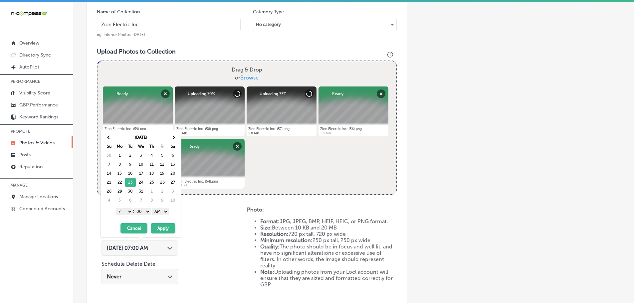
click at [122, 213] on select "1 2 3 4 5 6 7 8 9 10 11 12" at bounding box center [124, 211] width 17 height 7
click at [162, 209] on select "AM PM" at bounding box center [160, 211] width 17 height 7
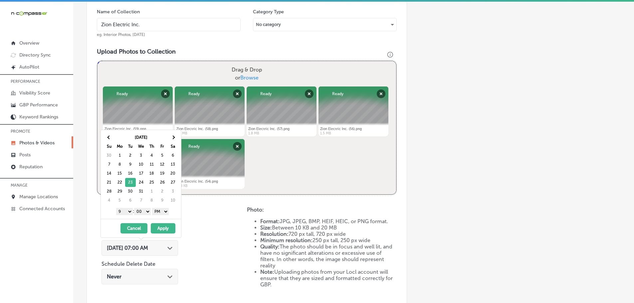
click at [164, 228] on button "Apply" at bounding box center [163, 228] width 25 height 10
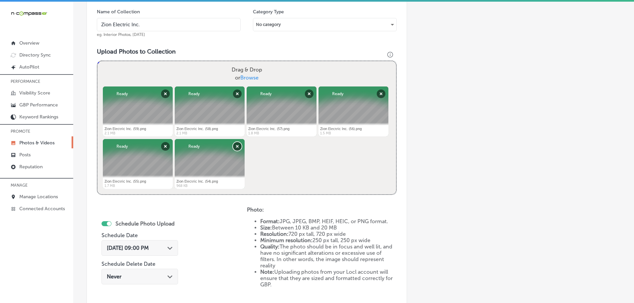
click at [234, 145] on button "Remove" at bounding box center [237, 146] width 9 height 9
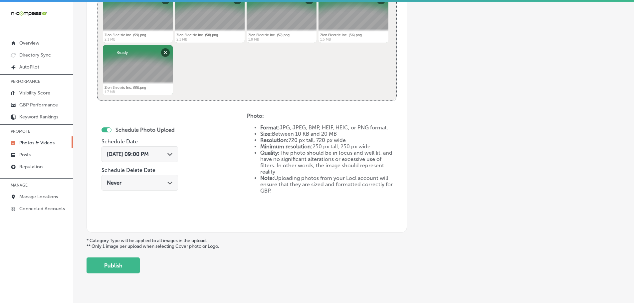
scroll to position [309, 0]
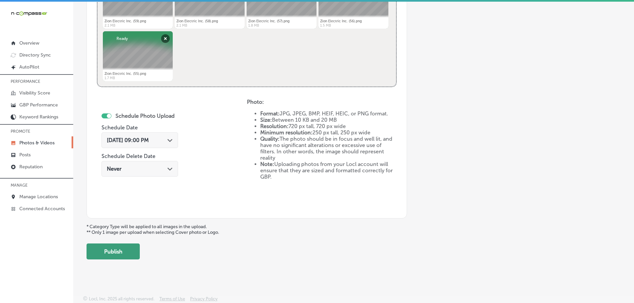
click at [125, 249] on button "Publish" at bounding box center [112, 252] width 53 height 16
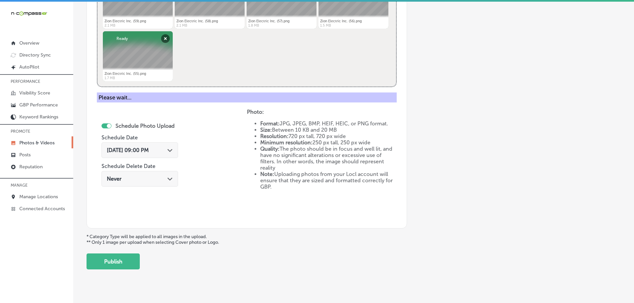
scroll to position [201, 0]
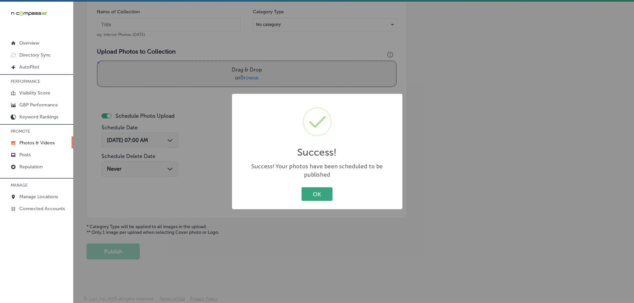
click at [317, 189] on button "OK" at bounding box center [316, 194] width 31 height 14
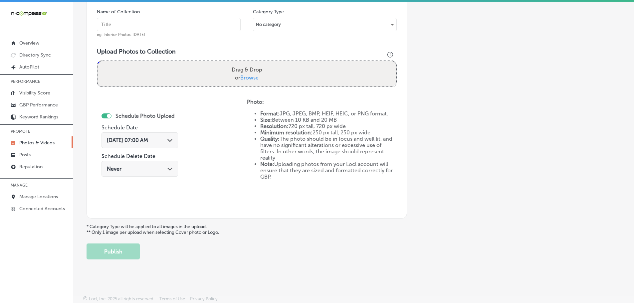
click at [243, 77] on span "Browse" at bounding box center [249, 78] width 18 height 6
click at [243, 63] on input "Drag & Drop or Browse" at bounding box center [246, 62] width 298 height 2
type input "C:\fakepath\Zion Electric Inc. (64).png"
click at [166, 25] on input "text" at bounding box center [169, 24] width 144 height 13
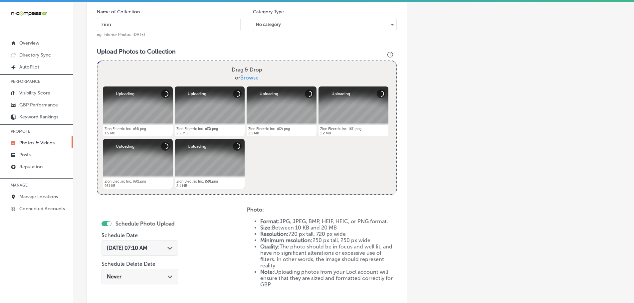
type input "Zion Electric Inc."
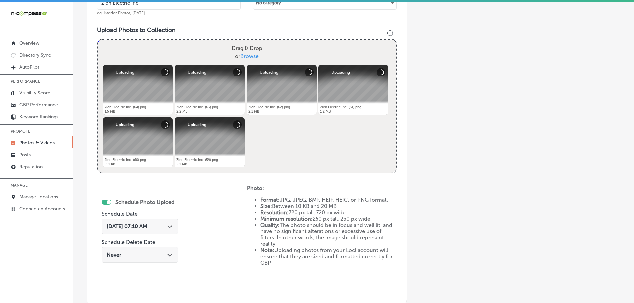
scroll to position [235, 0]
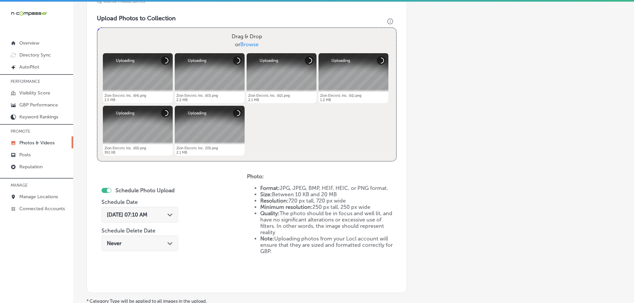
click at [172, 214] on icon "Path Created with Sketch." at bounding box center [169, 215] width 5 height 3
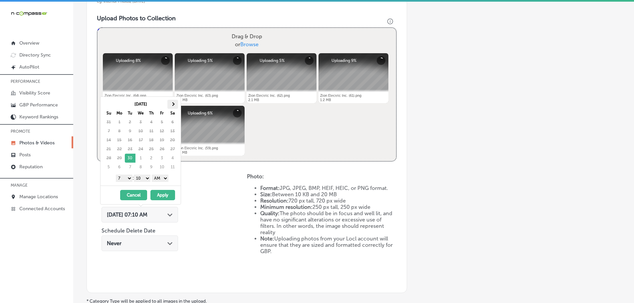
click at [173, 103] on span at bounding box center [173, 104] width 4 height 4
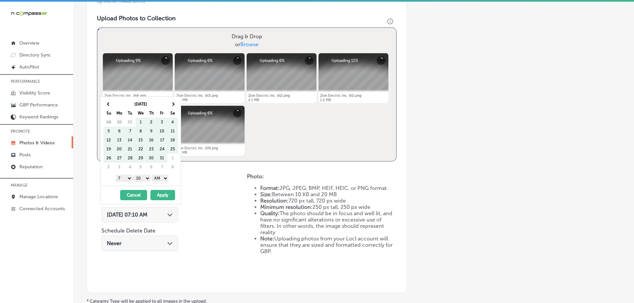
click at [173, 103] on span at bounding box center [173, 104] width 4 height 4
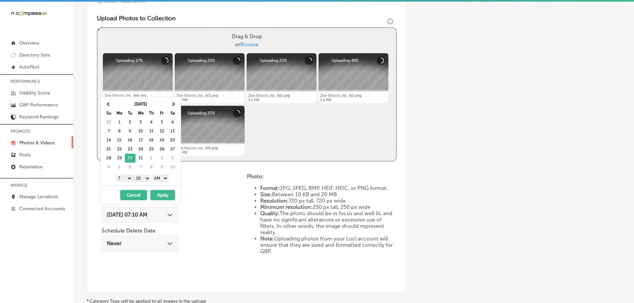
click at [119, 179] on select "1 2 3 4 5 6 7 8 9 10 11 12" at bounding box center [124, 178] width 17 height 7
click at [124, 177] on select "1 2 3 4 5 6 7 8 9 10 11 12" at bounding box center [124, 178] width 17 height 7
click at [144, 176] on select "00 10 20 30 40 50" at bounding box center [142, 178] width 17 height 7
click at [160, 177] on select "AM PM" at bounding box center [160, 178] width 17 height 7
click at [162, 195] on button "Apply" at bounding box center [162, 195] width 25 height 10
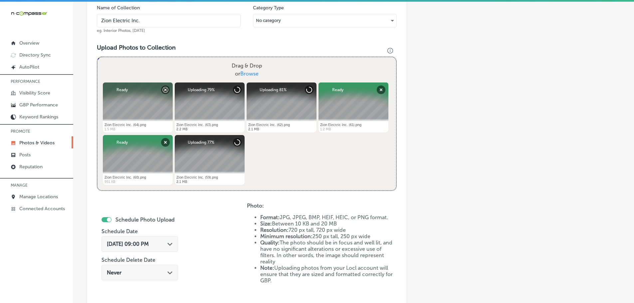
scroll to position [168, 0]
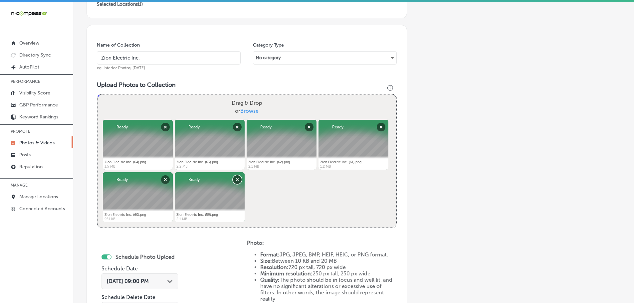
click at [238, 181] on button "Remove" at bounding box center [237, 179] width 9 height 9
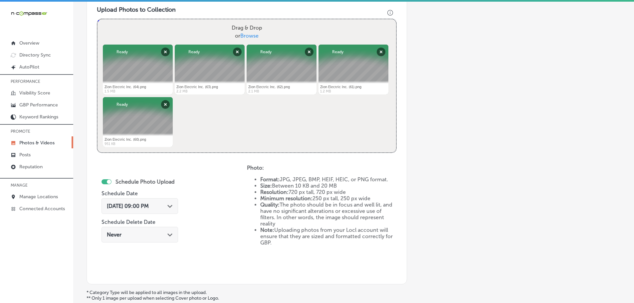
scroll to position [268, 0]
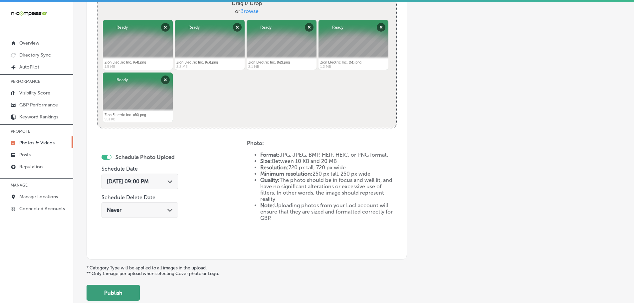
click at [119, 291] on button "Publish" at bounding box center [112, 293] width 53 height 16
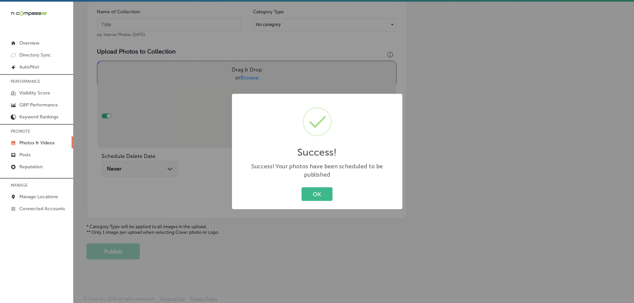
scroll to position [201, 0]
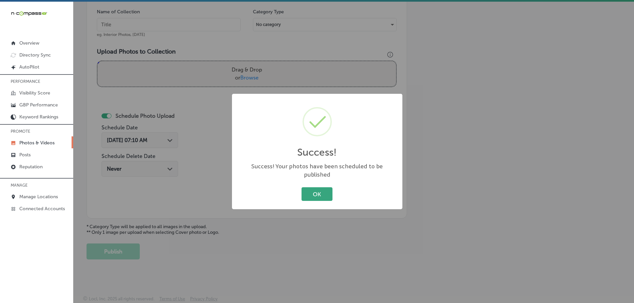
click at [319, 196] on button "OK" at bounding box center [316, 194] width 31 height 14
